Goal: Task Accomplishment & Management: Use online tool/utility

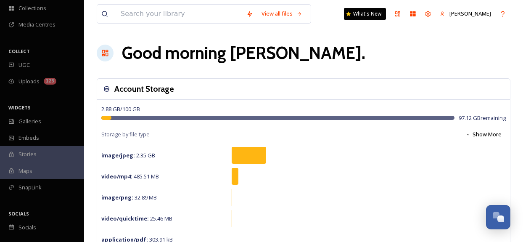
scroll to position [81, 0]
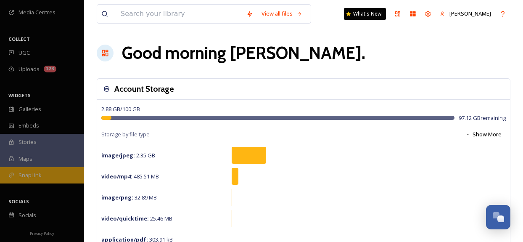
click at [37, 179] on span "SnapLink" at bounding box center [29, 175] width 23 height 8
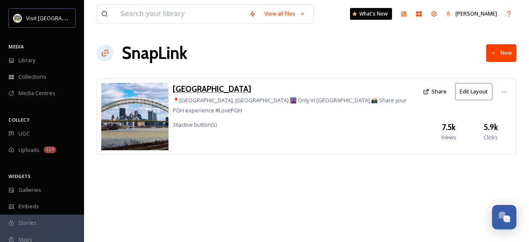
click at [195, 91] on h3 "[GEOGRAPHIC_DATA]" at bounding box center [296, 89] width 246 height 12
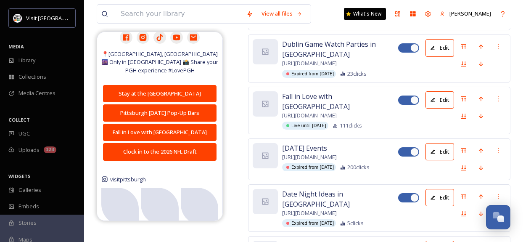
scroll to position [462, 0]
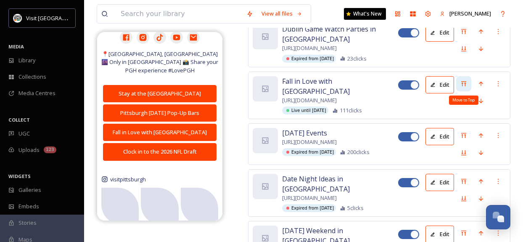
click at [467, 91] on div "Move to Top" at bounding box center [463, 83] width 15 height 15
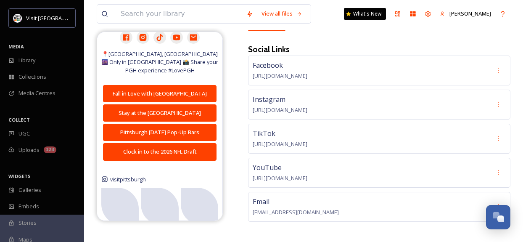
scroll to position [0, 0]
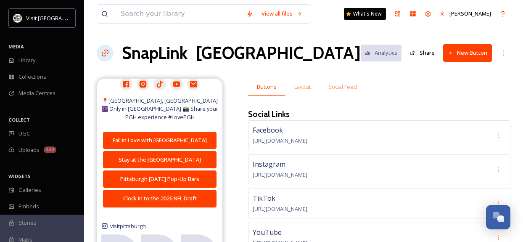
click at [467, 60] on button "New Button" at bounding box center [467, 52] width 49 height 17
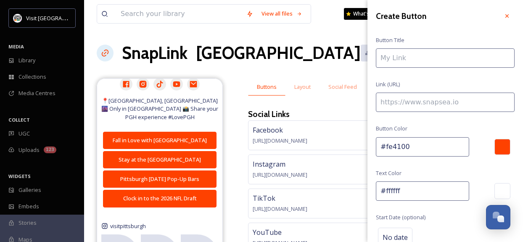
click at [460, 59] on input at bounding box center [445, 57] width 139 height 19
paste input "[URL][DOMAIN_NAME]"
type input "[URL][DOMAIN_NAME]"
drag, startPoint x: 506, startPoint y: 60, endPoint x: 323, endPoint y: 45, distance: 183.0
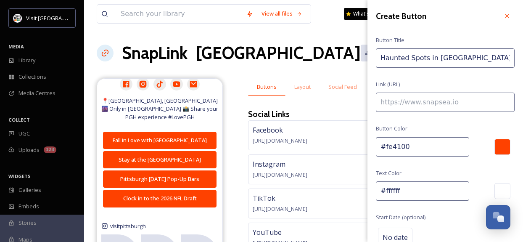
type input "Haunted Spots in [GEOGRAPHIC_DATA]"
click at [412, 103] on input at bounding box center [445, 101] width 139 height 19
paste input "[URL][DOMAIN_NAME]"
type input "[URL][DOMAIN_NAME]"
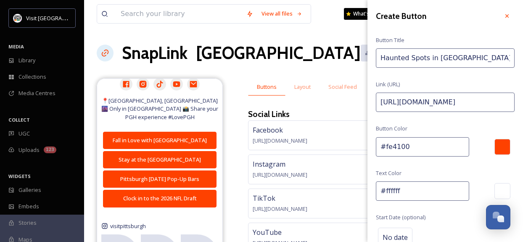
click at [446, 124] on div "Create Button Button Title Haunted Spots in [GEOGRAPHIC_DATA] Link (URL) [URL][…" at bounding box center [444, 167] width 155 height 335
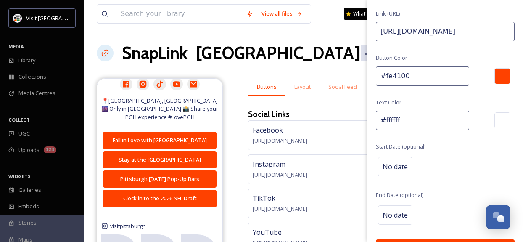
scroll to position [84, 0]
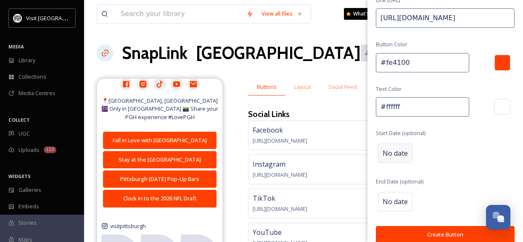
click at [395, 148] on span "No date" at bounding box center [394, 153] width 25 height 10
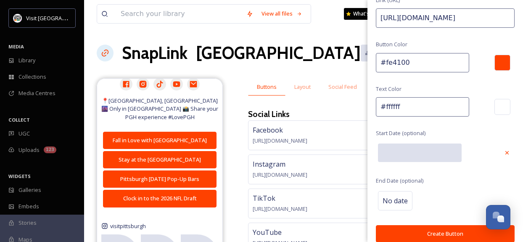
click at [395, 148] on input "text" at bounding box center [420, 152] width 84 height 18
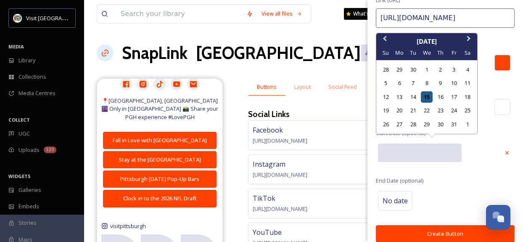
click at [431, 95] on div "15" at bounding box center [426, 96] width 11 height 11
type input "[DATE]"
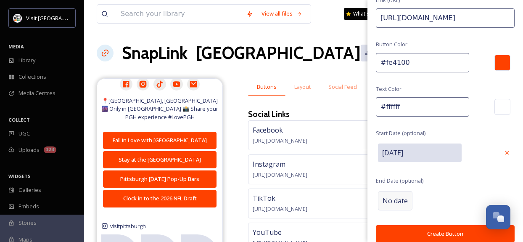
click at [403, 199] on span "No date" at bounding box center [394, 200] width 25 height 10
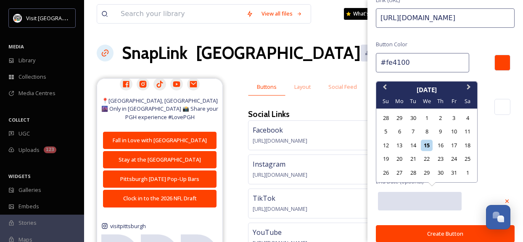
click at [402, 199] on input "text" at bounding box center [420, 201] width 84 height 18
click at [452, 174] on div "31" at bounding box center [453, 172] width 11 height 11
type input "[DATE]"
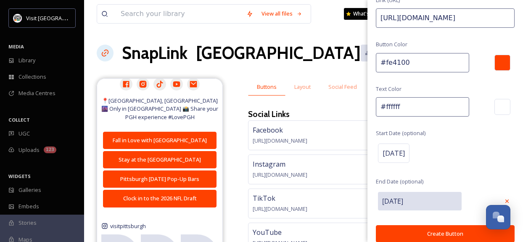
click at [489, 157] on div "[DATE]" at bounding box center [445, 153] width 139 height 24
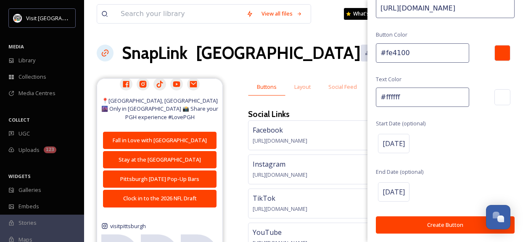
click at [440, 223] on button "Create Button" at bounding box center [445, 224] width 139 height 17
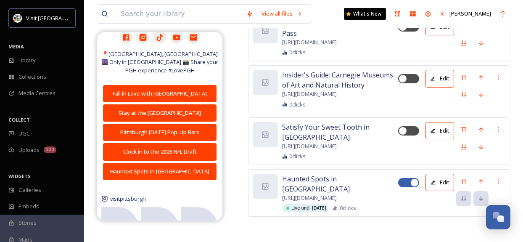
scroll to position [3981, 0]
click at [461, 181] on icon at bounding box center [463, 181] width 7 height 7
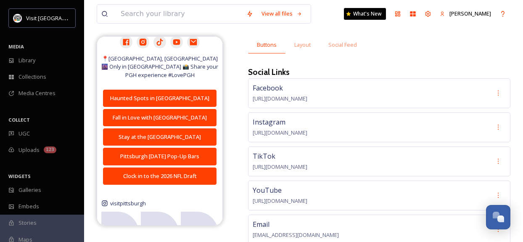
scroll to position [42, 0]
